Goal: Information Seeking & Learning: Learn about a topic

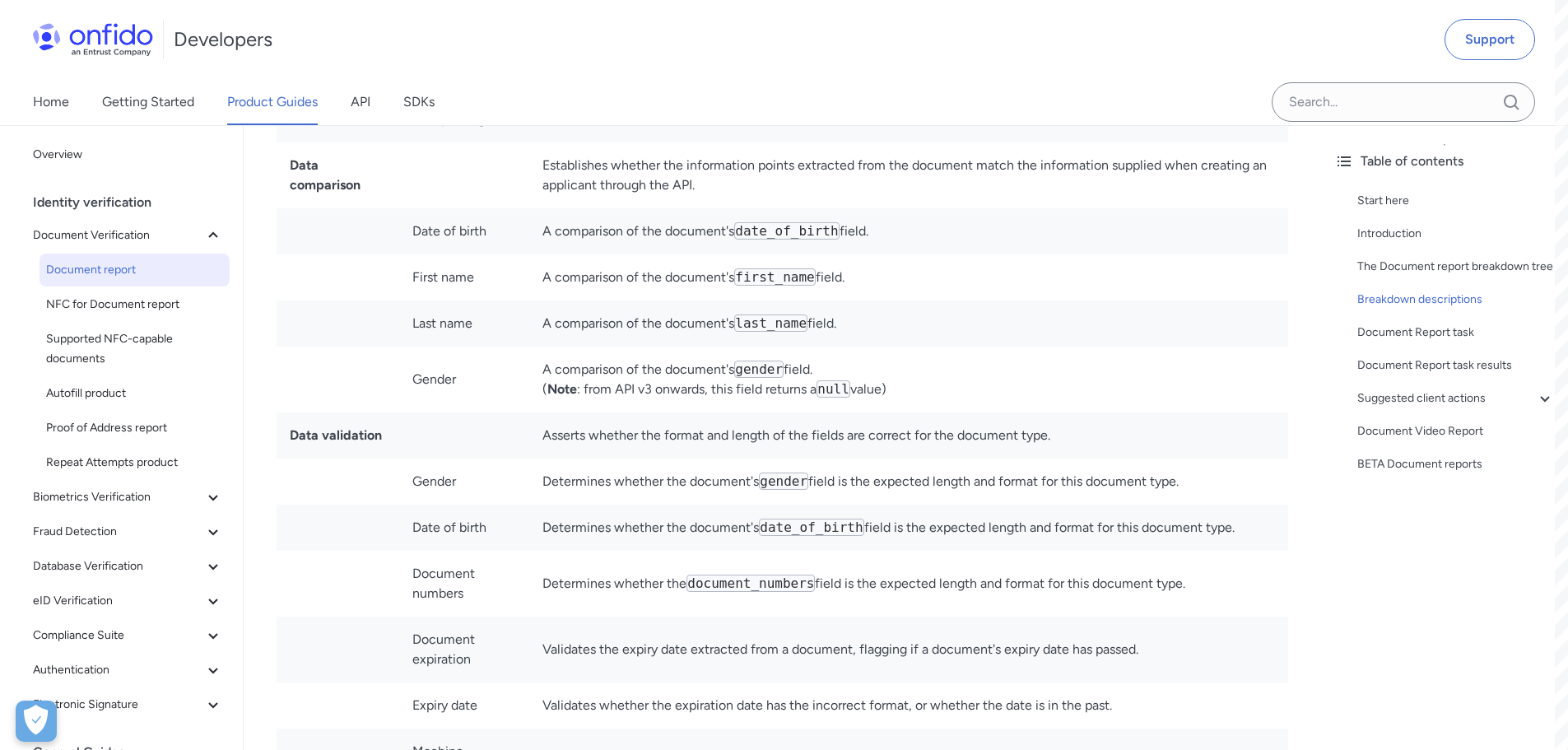
scroll to position [4856, 0]
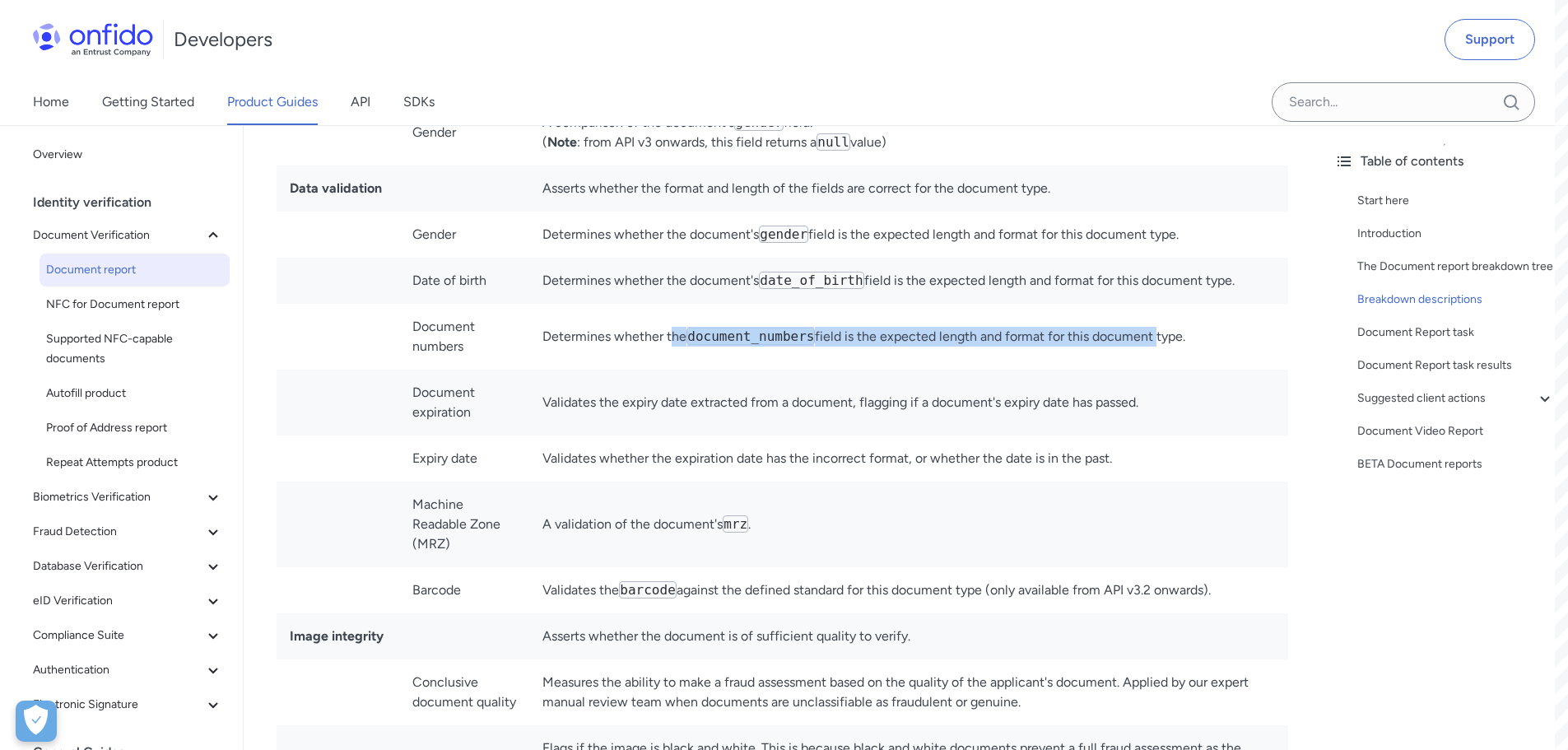
drag, startPoint x: 674, startPoint y: 318, endPoint x: 1171, endPoint y: 325, distance: 497.0
click at [1162, 325] on td "Determines whether the document_numbers field is the expected length and format…" at bounding box center [908, 336] width 759 height 66
click at [1171, 324] on td "Determines whether the document_numbers field is the expected length and format…" at bounding box center [908, 336] width 759 height 66
click at [1167, 313] on td "Determines whether the document_numbers field is the expected length and format…" at bounding box center [908, 336] width 759 height 66
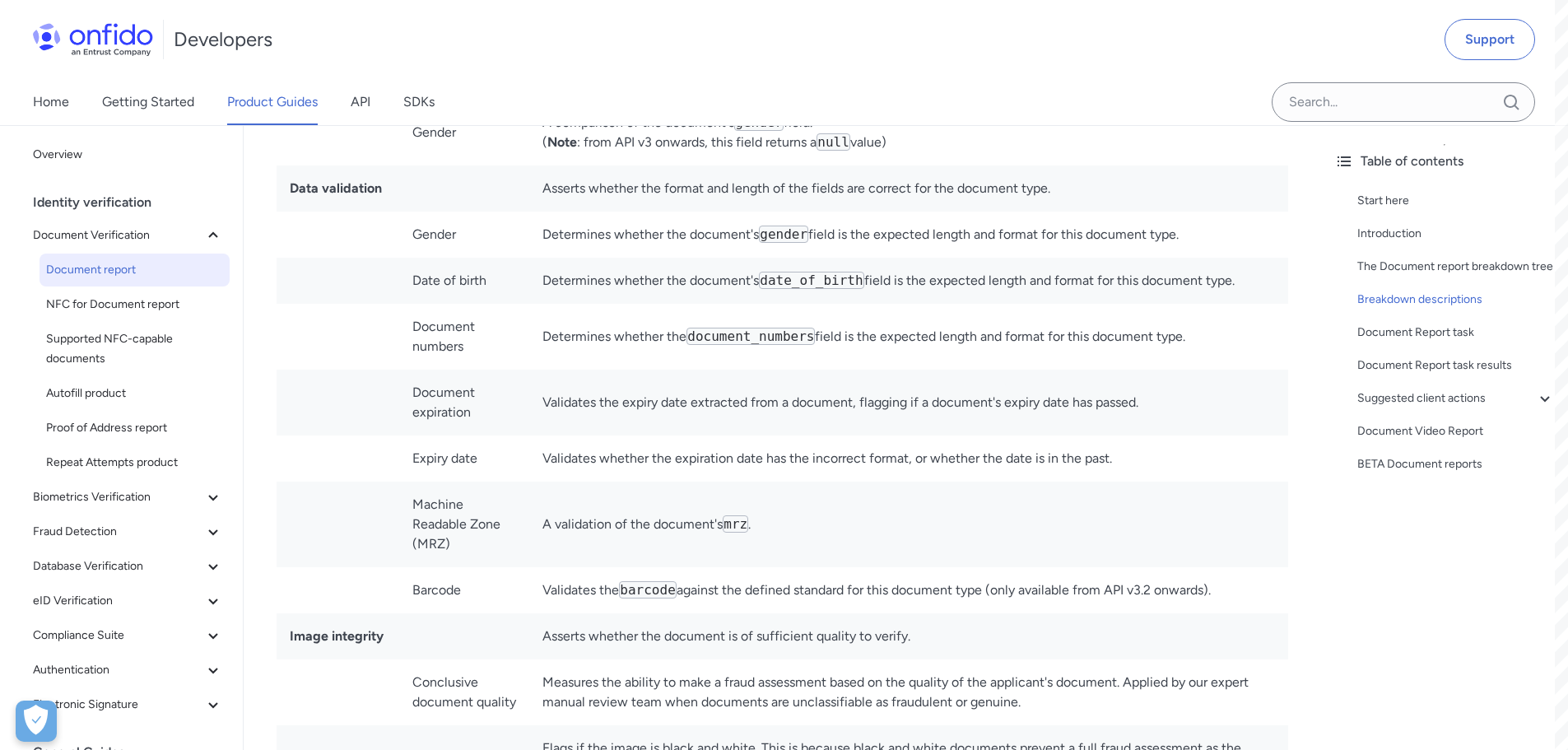
click at [741, 515] on code "mrz" at bounding box center [735, 524] width 26 height 18
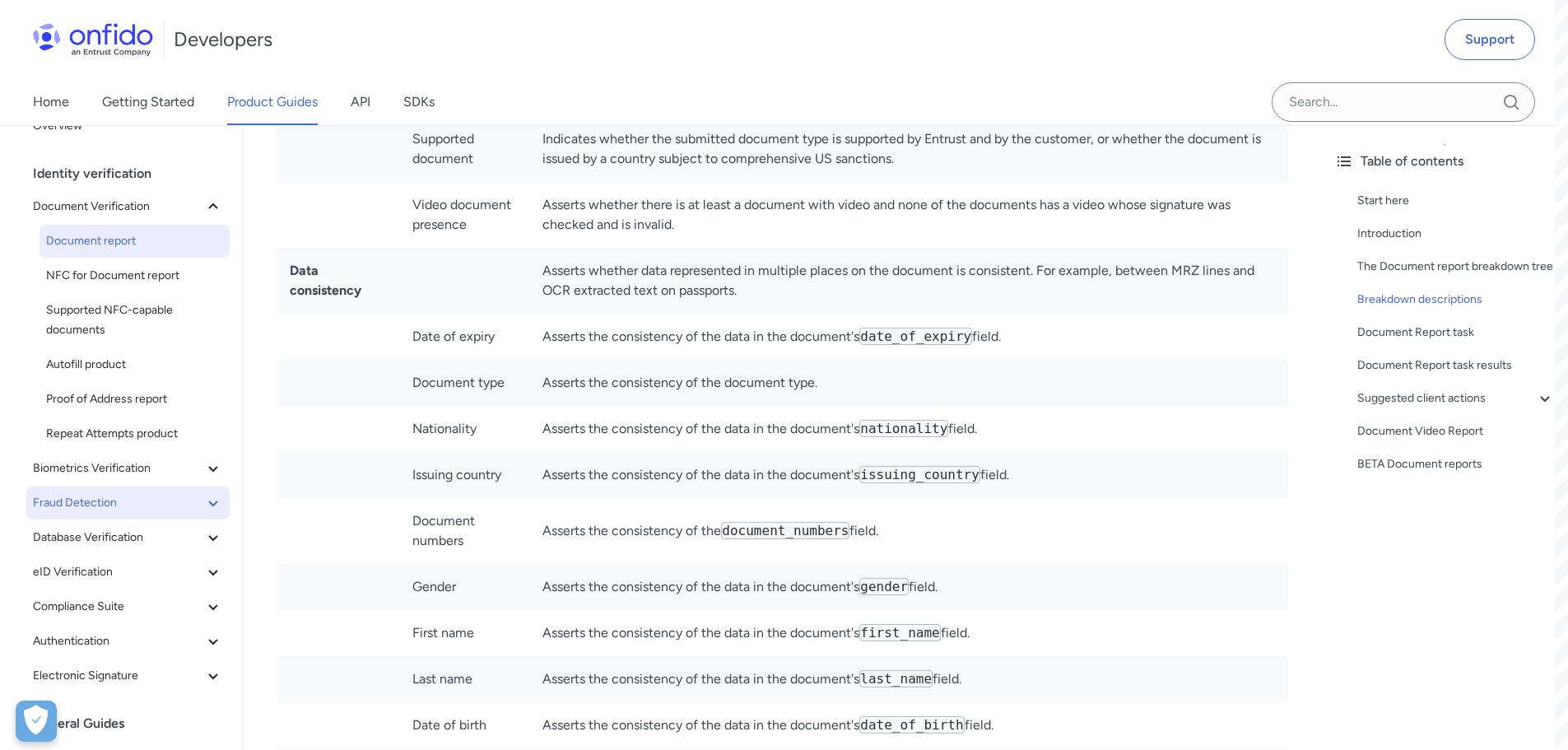
scroll to position [0, 0]
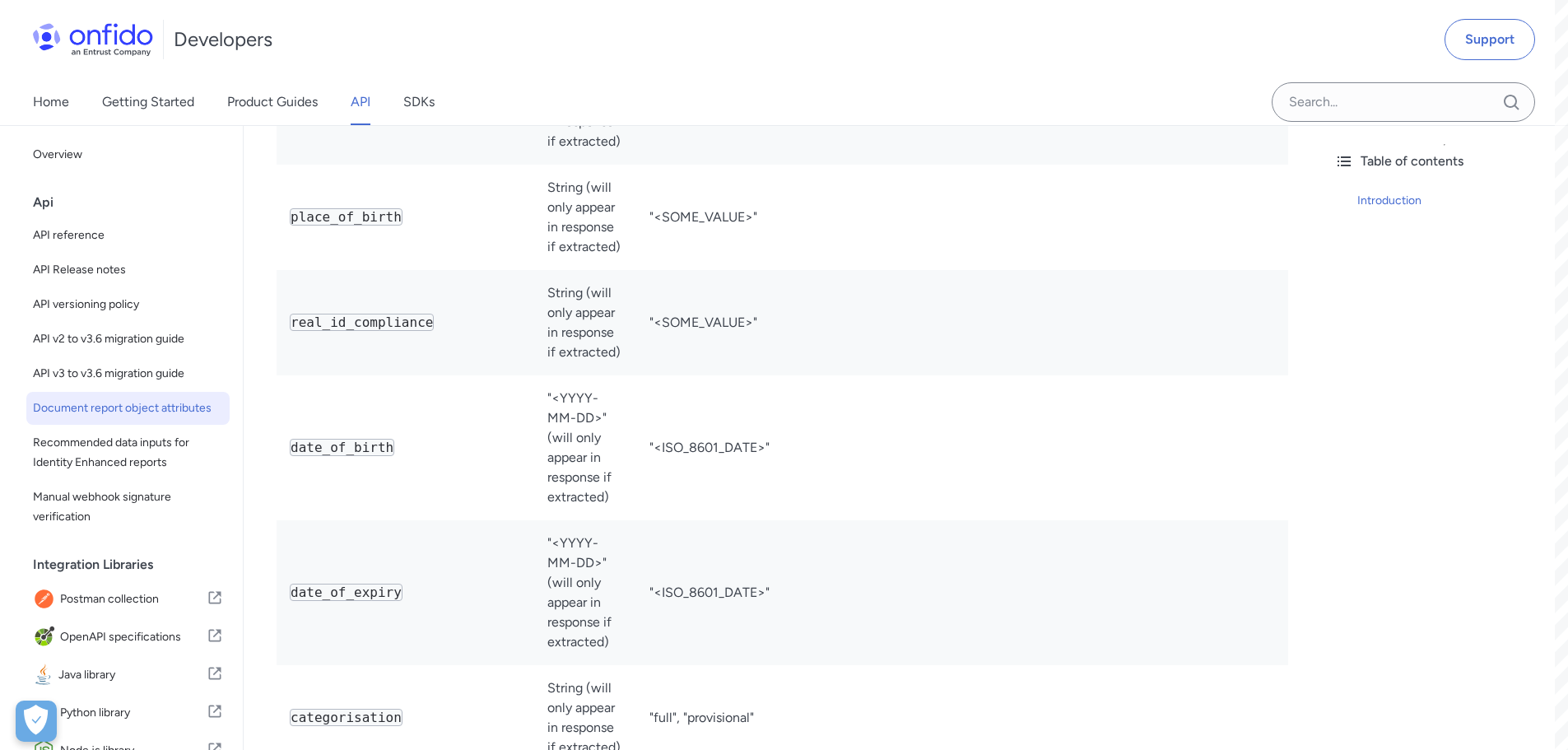
scroll to position [1729, 0]
